Goal: Task Accomplishment & Management: Manage account settings

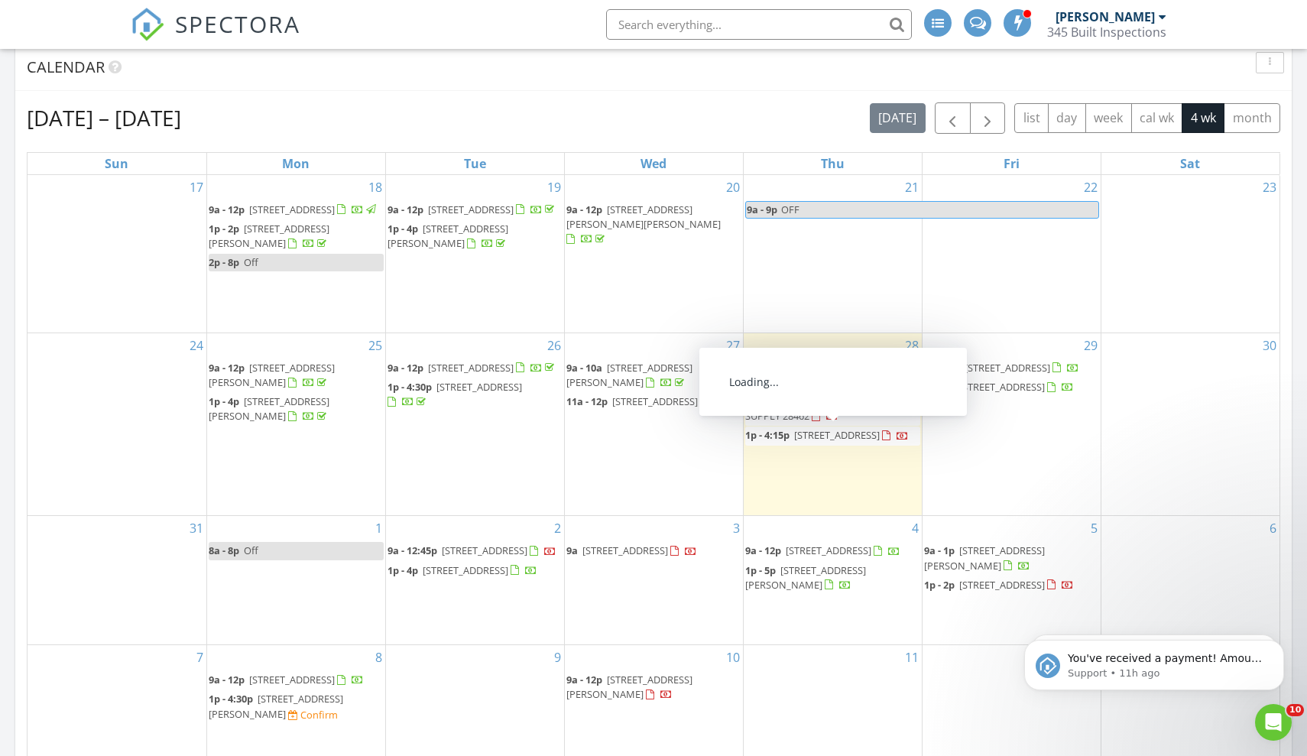
click at [794, 442] on span "2166 Gooseberry Wy, Longs 29568" at bounding box center [837, 435] width 86 height 14
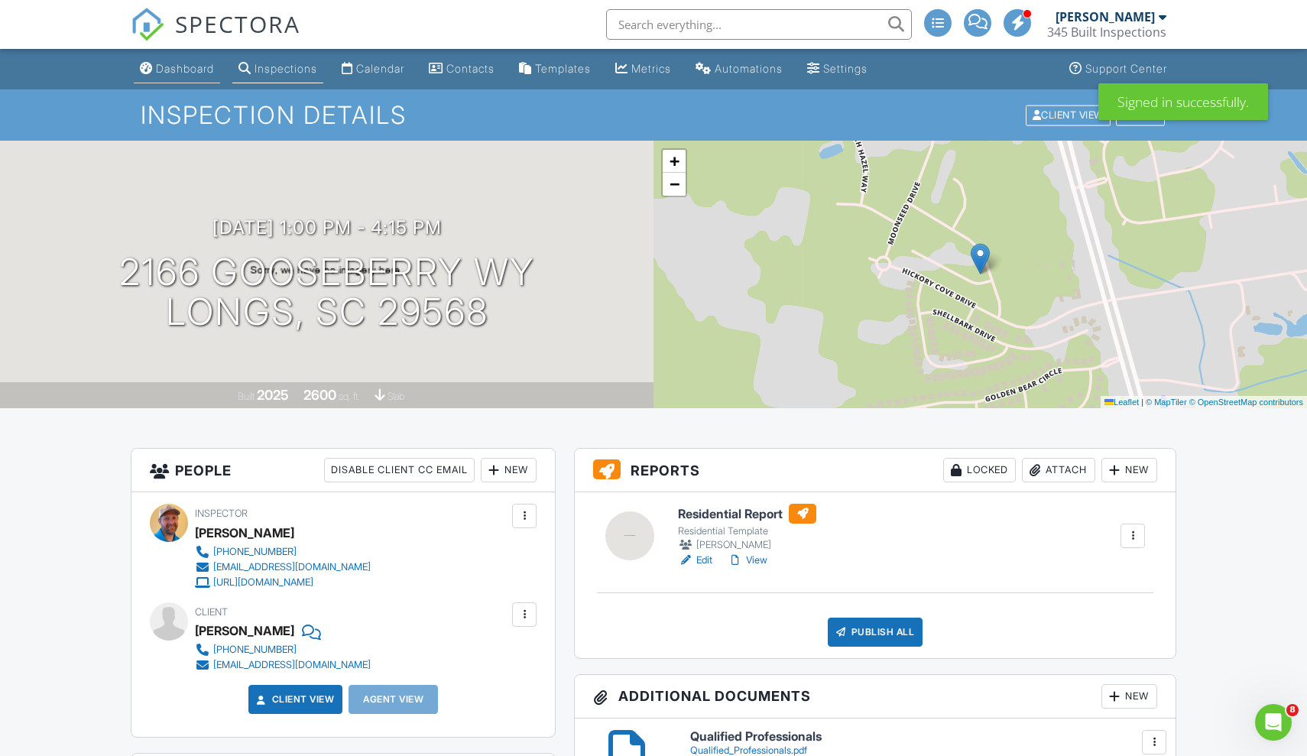
click at [196, 72] on div "Dashboard" at bounding box center [185, 68] width 58 height 13
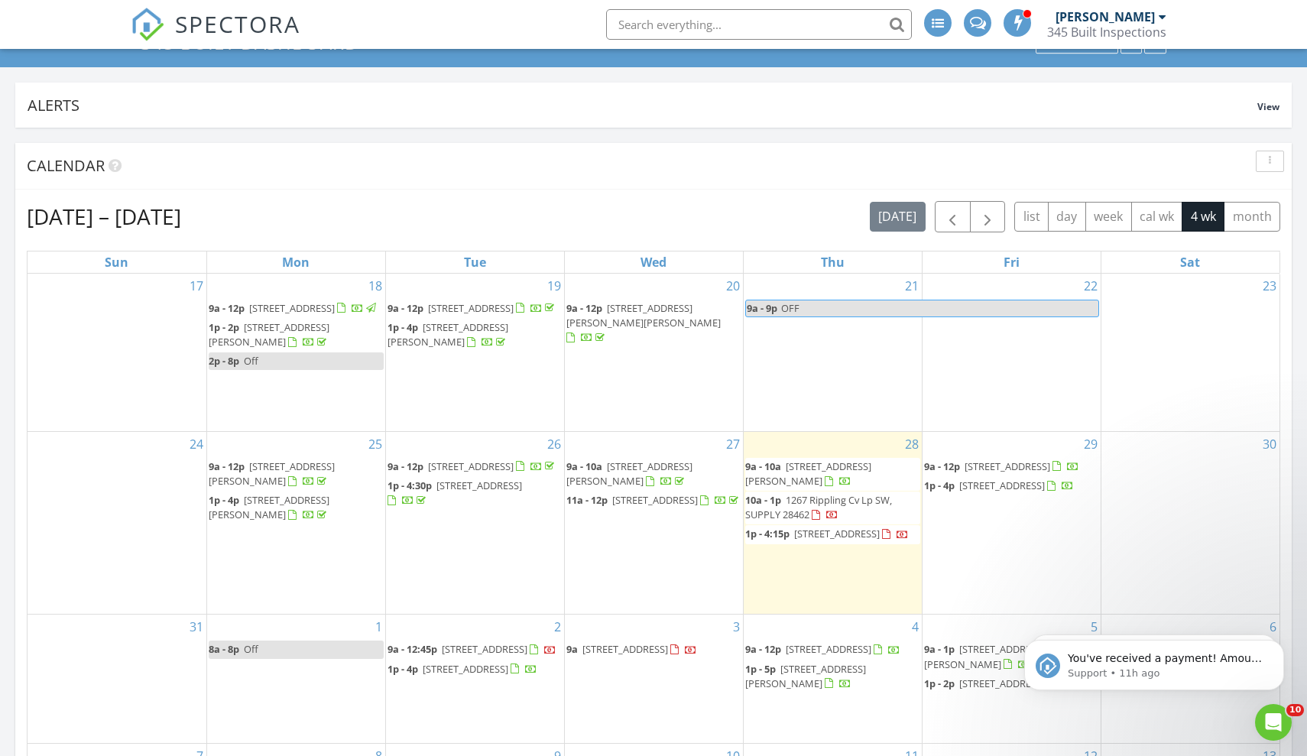
click at [862, 540] on span "1p - 4:15p 2166 Gooseberry Wy, Longs 29568" at bounding box center [827, 534] width 164 height 15
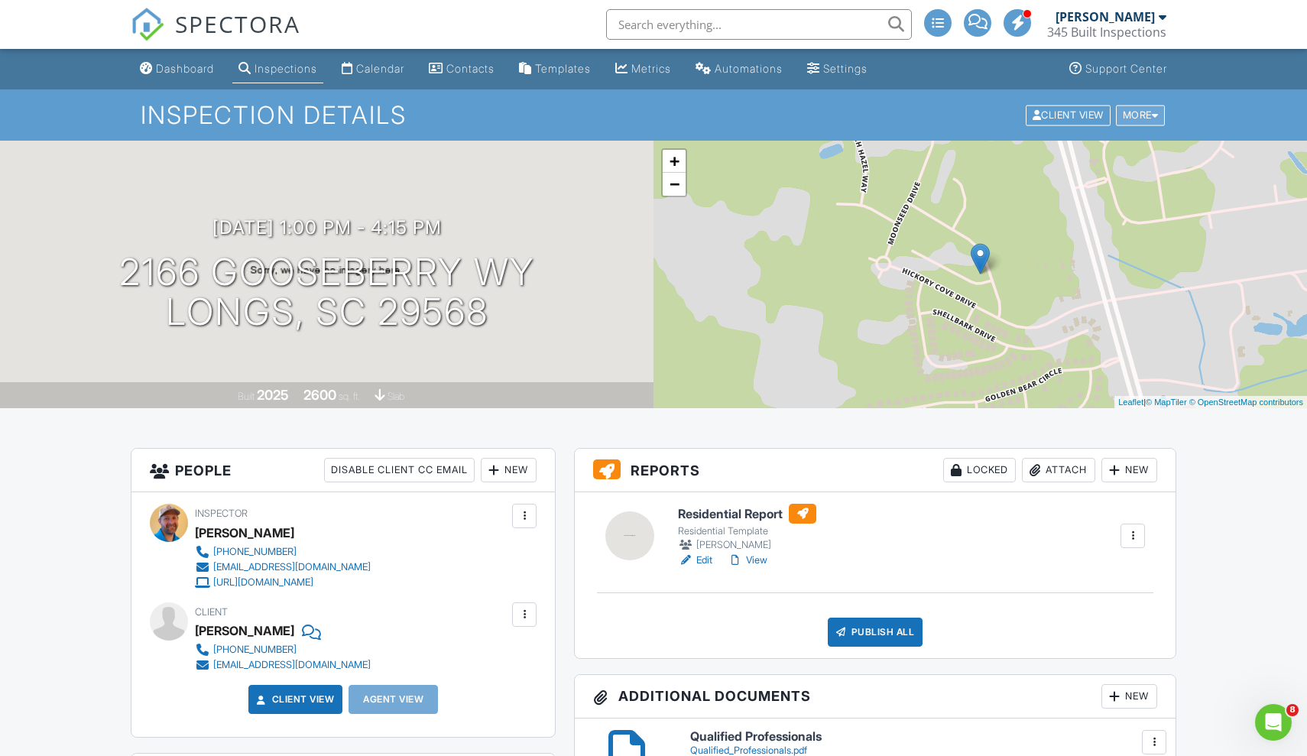
click at [1150, 118] on div "More" at bounding box center [1141, 115] width 50 height 21
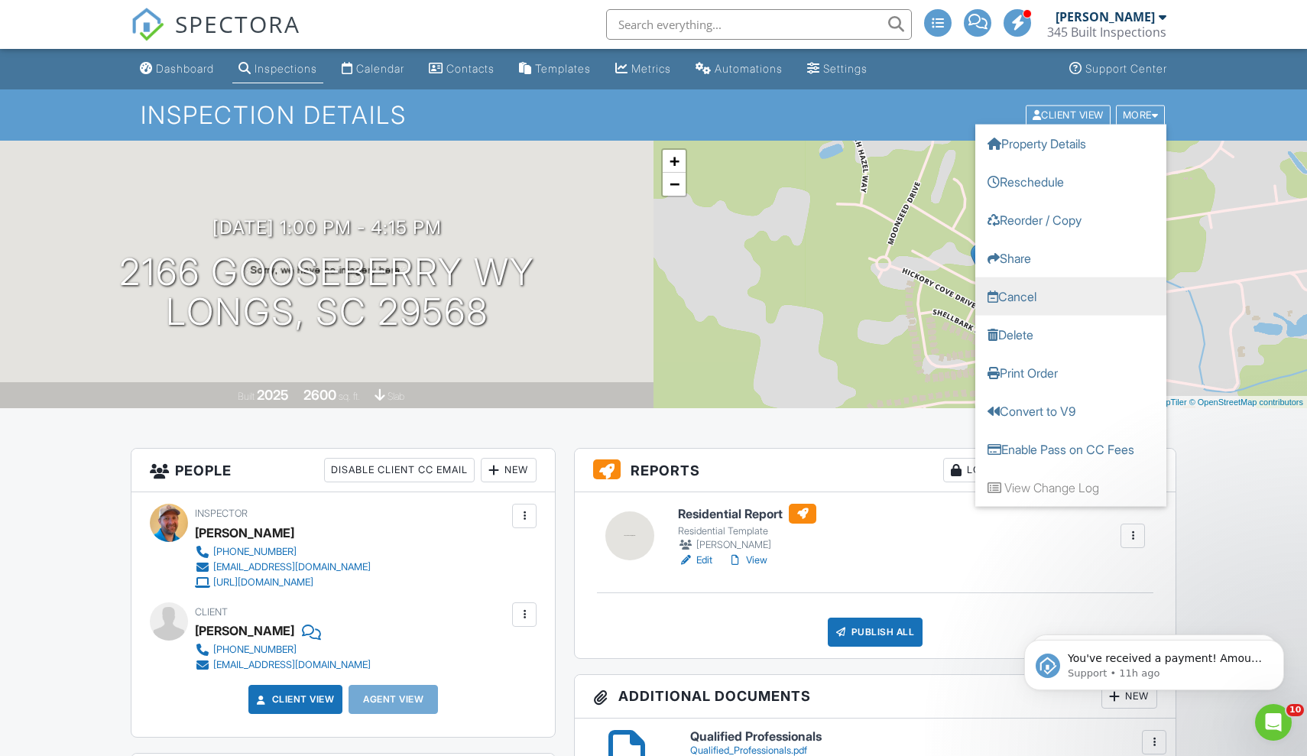
click at [1025, 297] on link "Cancel" at bounding box center [1070, 296] width 191 height 38
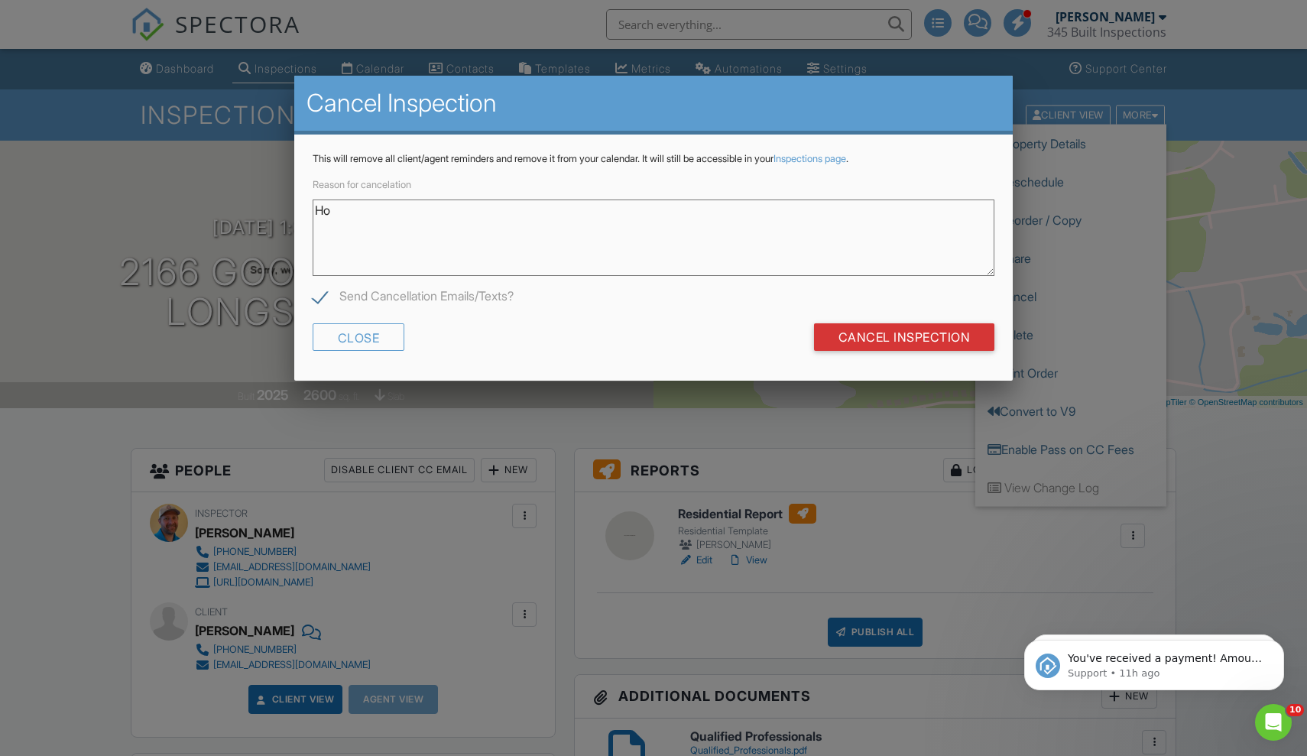
type textarea "H"
click at [481, 207] on textarea "Client requested cancellation. Will reschedule once" at bounding box center [654, 237] width 683 height 76
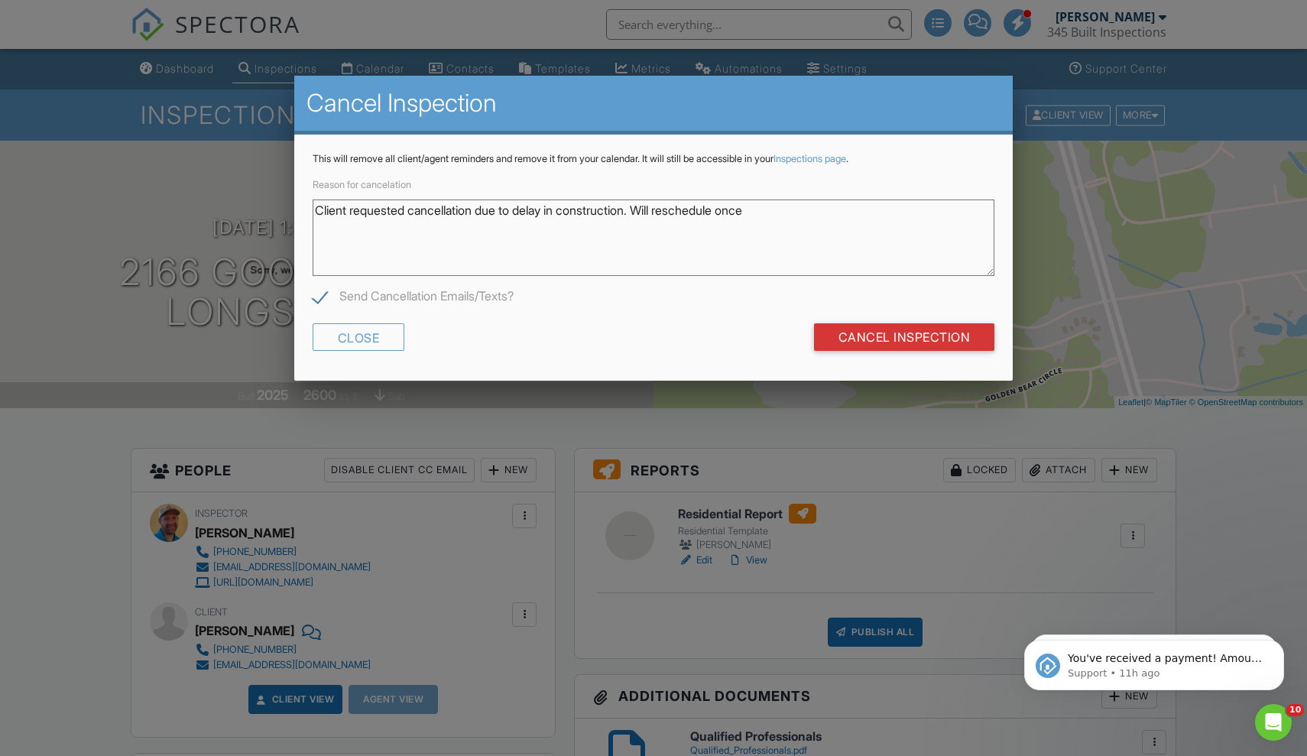
click at [774, 212] on textarea "Client requested cancellation due to delay in construction. Will reschedule once" at bounding box center [654, 237] width 683 height 76
type textarea "Client requested cancellation due to delay in construction. Will reschedule."
click at [870, 277] on div "Reason for cancelation Client requested cancellation due to delay in constructi…" at bounding box center [654, 242] width 683 height 134
click at [905, 344] on input "Cancel Inspection" at bounding box center [904, 337] width 181 height 28
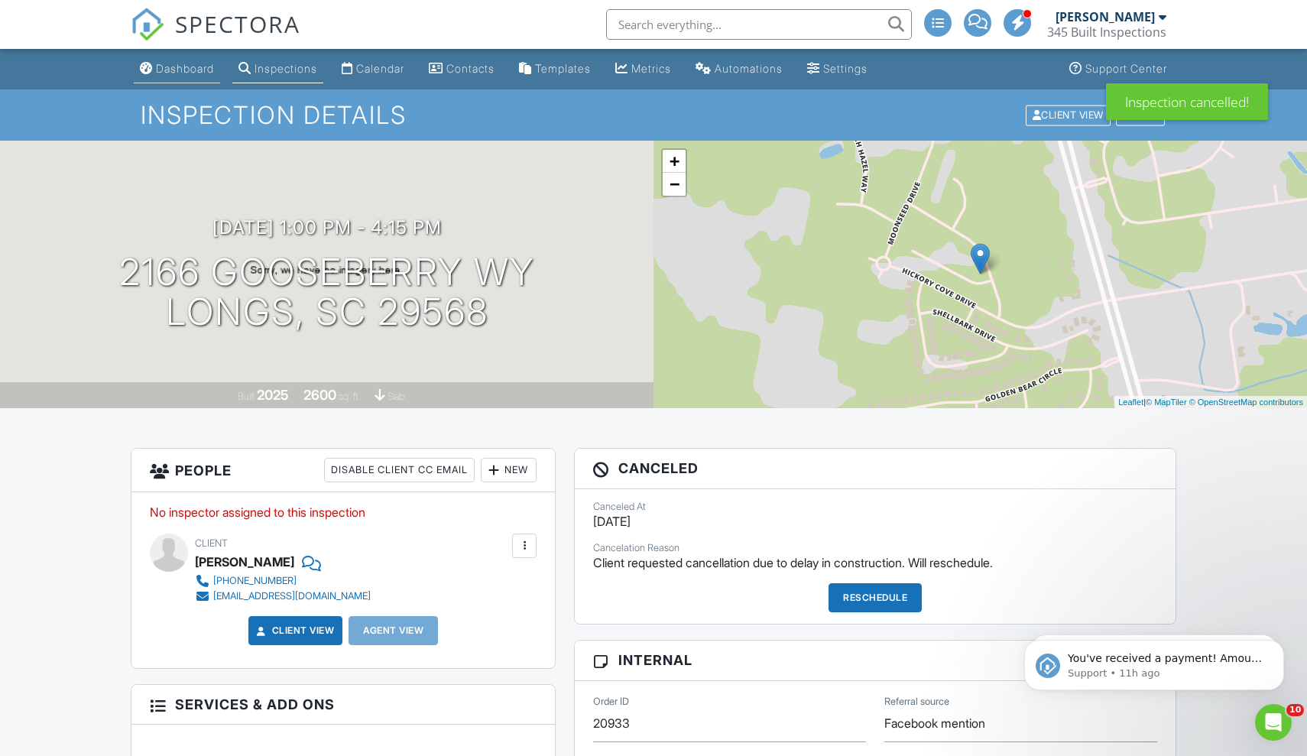
click at [195, 73] on div "Dashboard" at bounding box center [185, 68] width 58 height 13
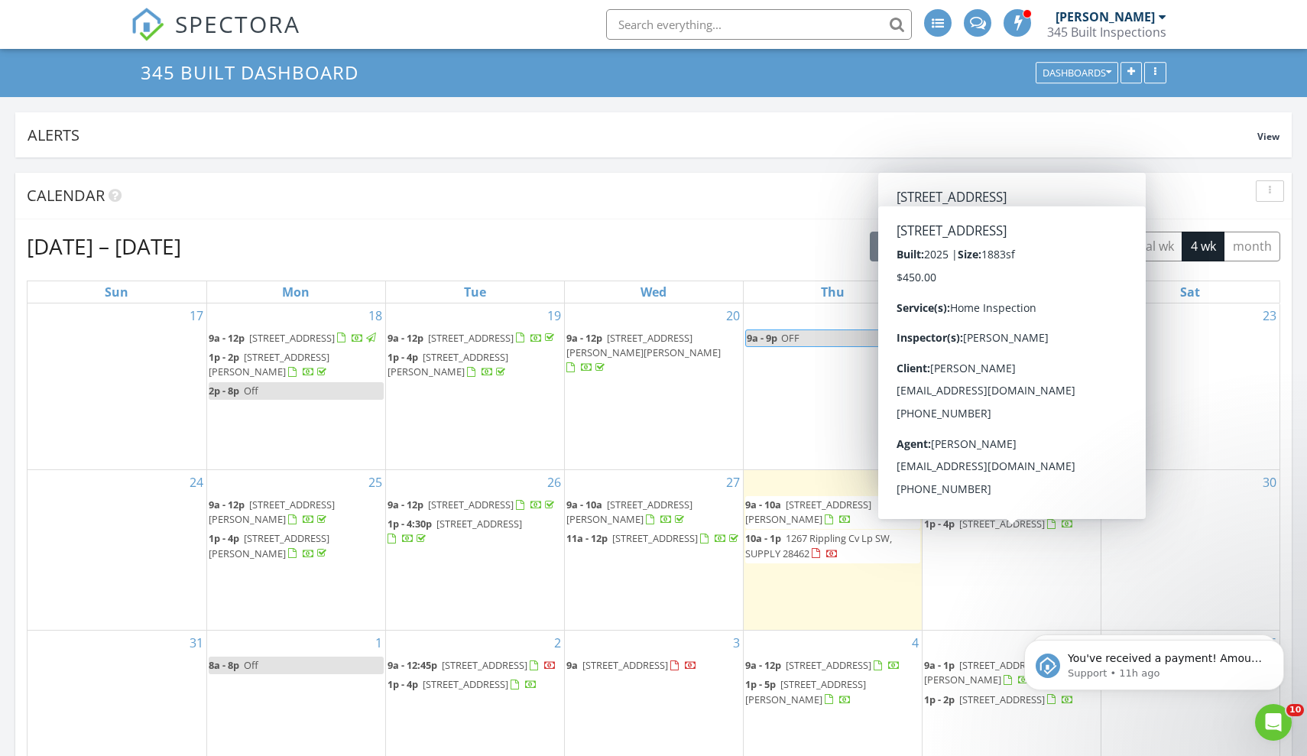
scroll to position [59, 0]
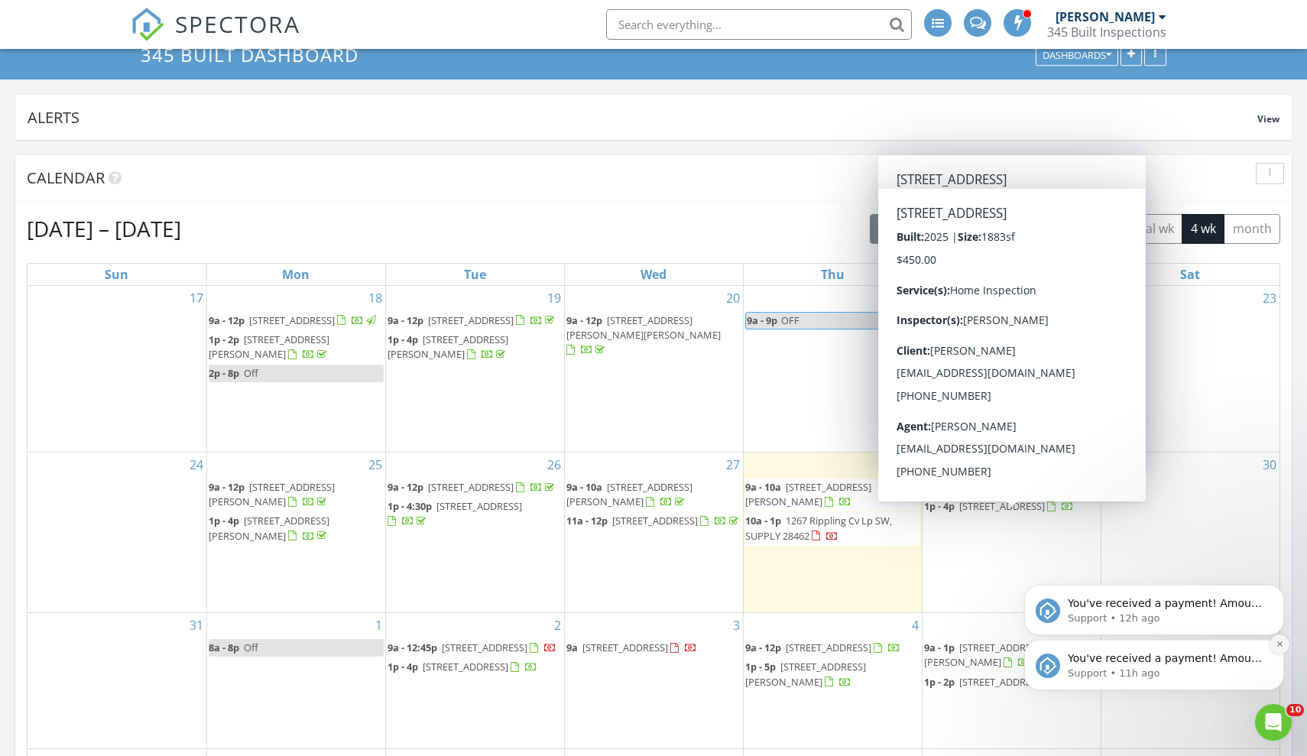
click at [1276, 643] on icon "Dismiss notification" at bounding box center [1280, 644] width 8 height 8
click at [1276, 641] on icon "Dismiss notification" at bounding box center [1280, 644] width 8 height 8
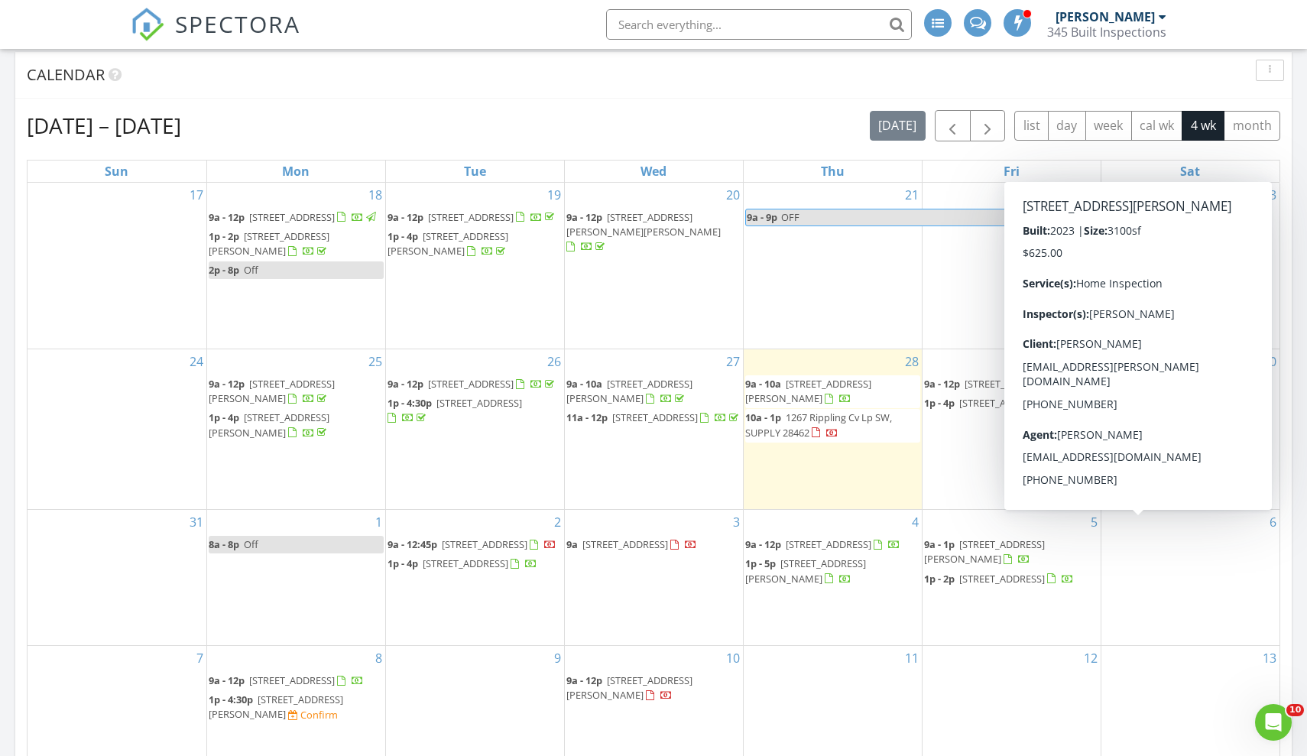
scroll to position [1965, 1308]
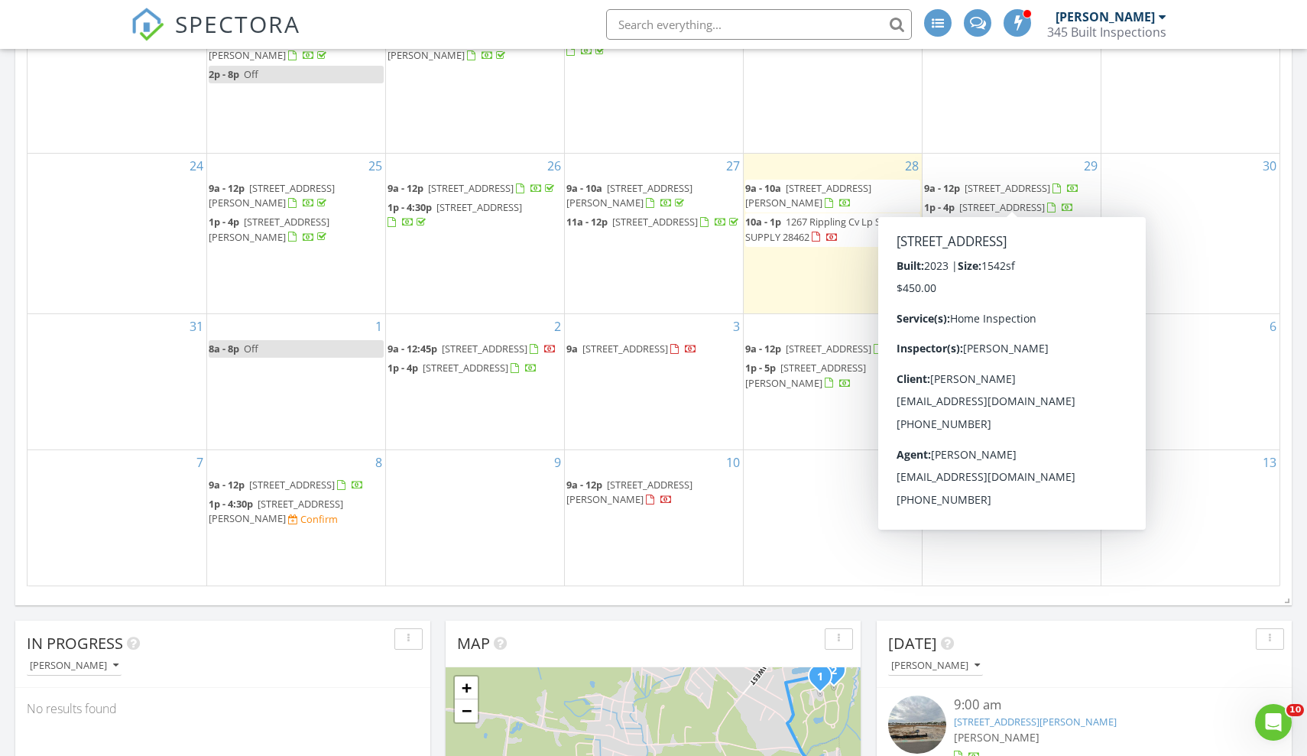
scroll to position [360, 0]
click at [1172, 434] on div "6" at bounding box center [1190, 379] width 179 height 135
